Goal: Task Accomplishment & Management: Manage account settings

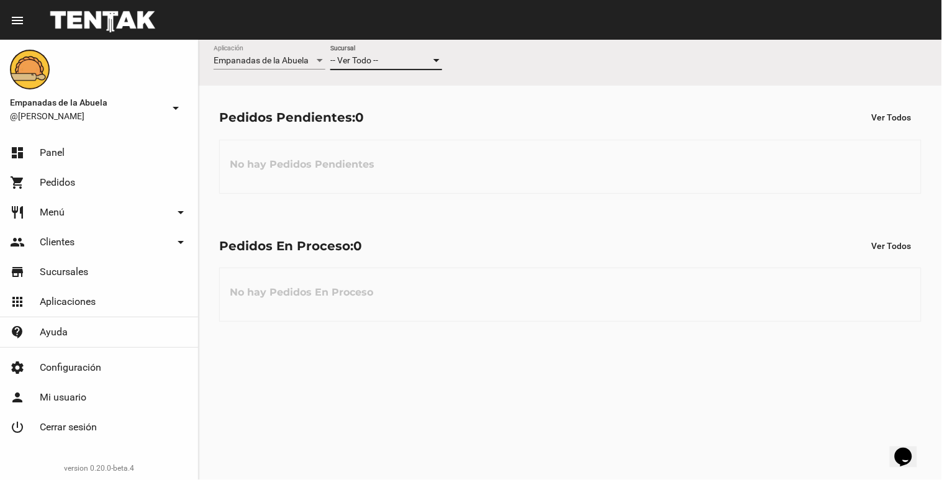
click at [438, 59] on div at bounding box center [436, 60] width 6 height 3
click at [427, 112] on span "Lomas de Zamora" at bounding box center [386, 113] width 112 height 26
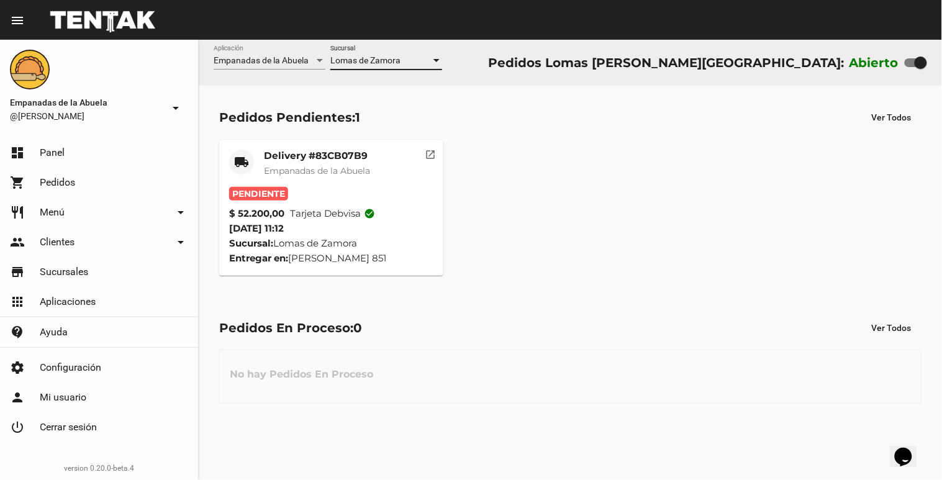
click at [337, 158] on mat-card-title "Delivery #83CB07B9" at bounding box center [317, 156] width 106 height 12
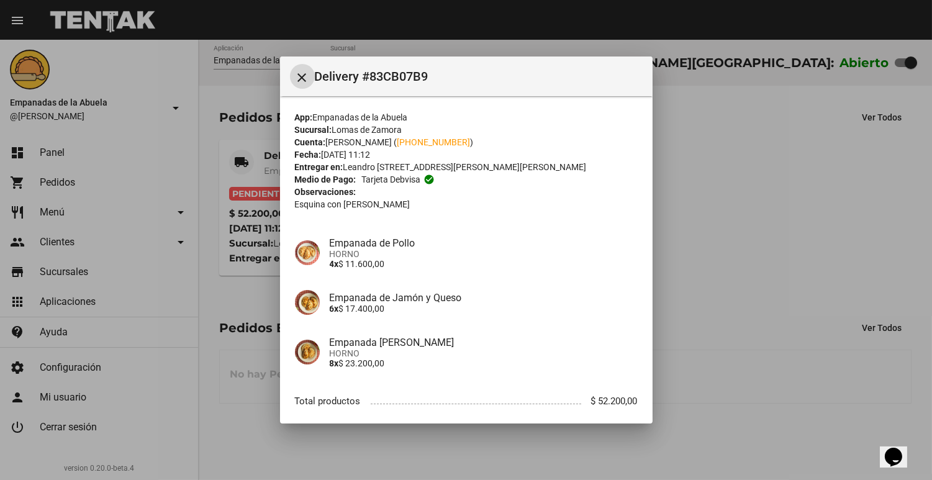
scroll to position [69, 0]
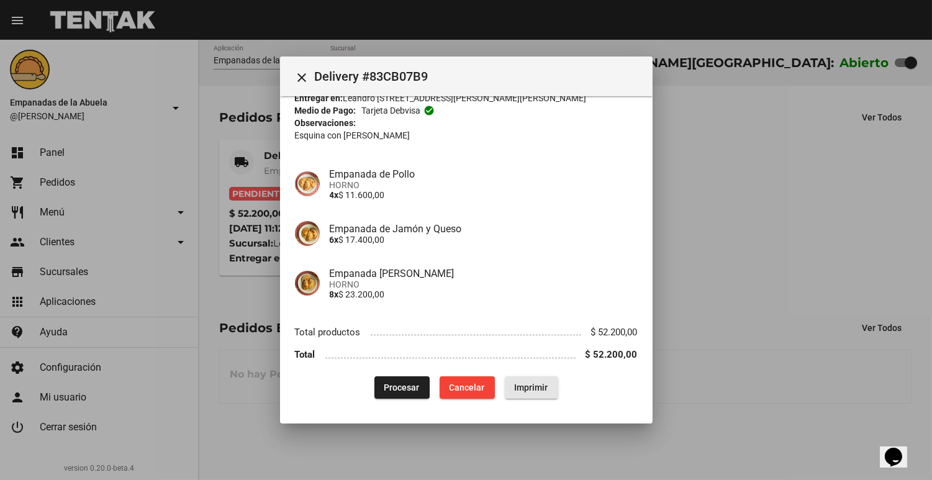
click at [528, 382] on span "Imprimir" at bounding box center [532, 387] width 34 height 10
click at [394, 383] on span "Procesar" at bounding box center [401, 387] width 35 height 10
